Goal: Task Accomplishment & Management: Manage account settings

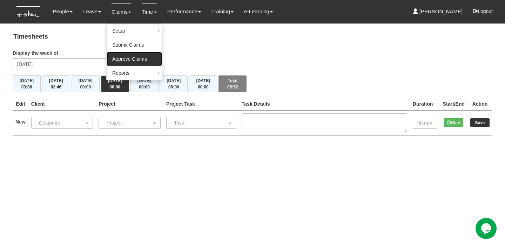
click at [123, 56] on link "Approve Claims" at bounding box center [134, 59] width 55 height 14
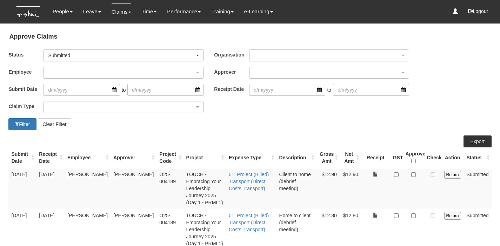
select select "50"
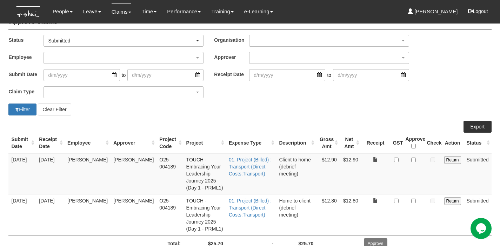
scroll to position [27, 0]
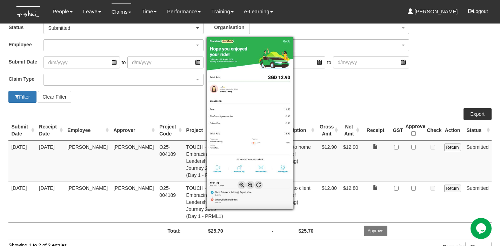
click at [413, 145] on div at bounding box center [250, 123] width 500 height 246
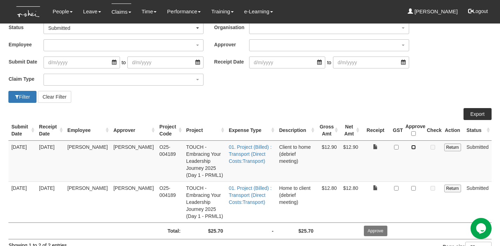
click at [413, 145] on input "checkbox" at bounding box center [413, 147] width 5 height 5
checkbox input "true"
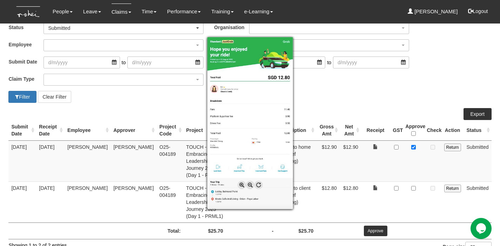
click at [415, 172] on div at bounding box center [250, 123] width 500 height 246
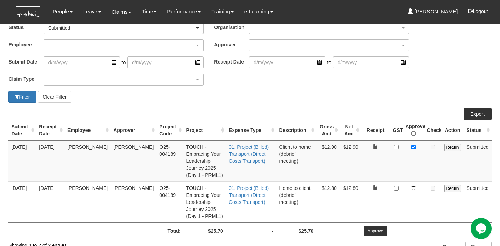
click at [415, 186] on input "checkbox" at bounding box center [413, 188] width 5 height 5
checkbox input "true"
click at [379, 226] on input "Approve" at bounding box center [376, 231] width 24 height 11
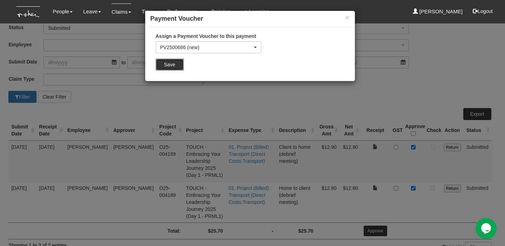
click at [179, 65] on input "Save" at bounding box center [170, 65] width 28 height 12
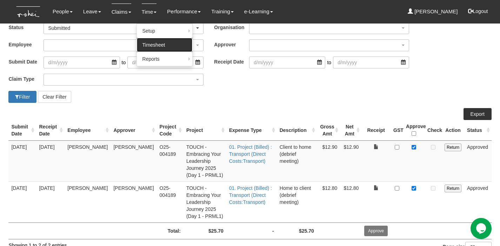
click at [152, 46] on link "Timesheet" at bounding box center [164, 45] width 55 height 14
